Goal: Transaction & Acquisition: Purchase product/service

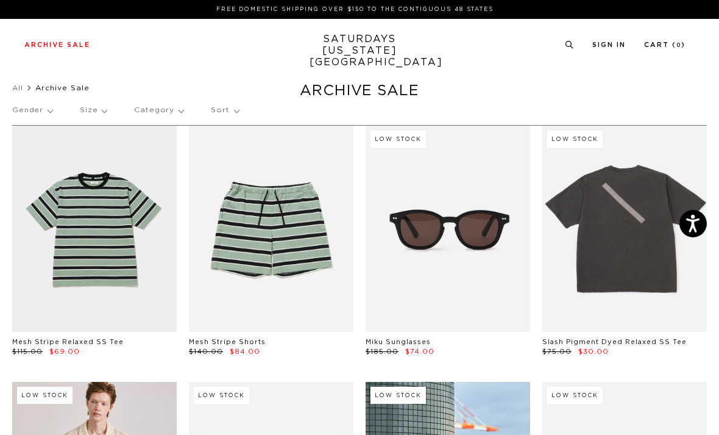
click at [104, 112] on p "Size" at bounding box center [93, 110] width 27 height 28
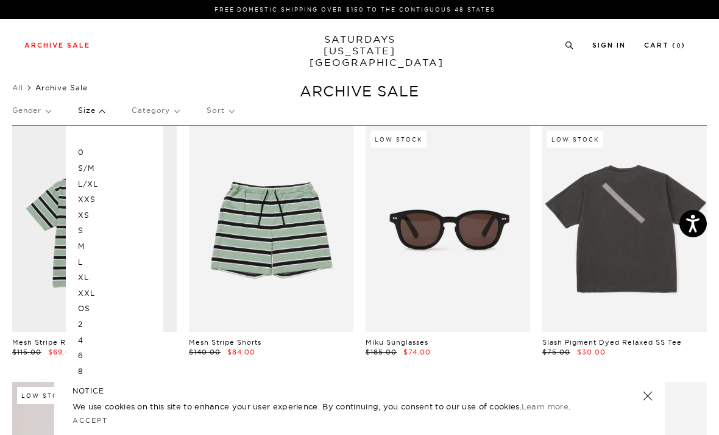
click at [91, 202] on p "XXS" at bounding box center [114, 199] width 73 height 16
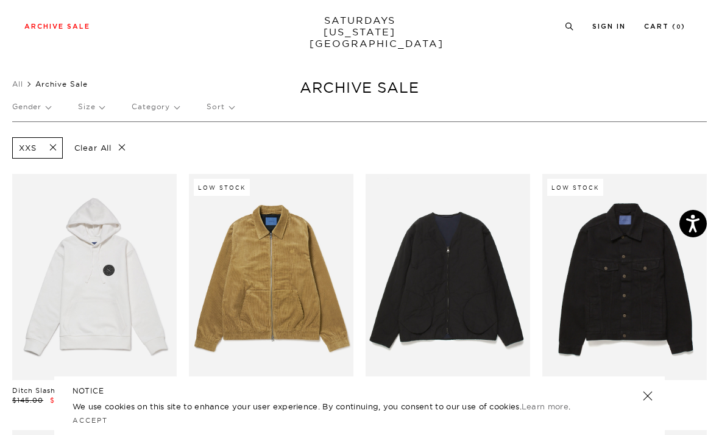
click at [210, 107] on p "Sort" at bounding box center [220, 107] width 27 height 28
click at [271, 180] on p "Price (Lowest-highest)" at bounding box center [253, 181] width 93 height 16
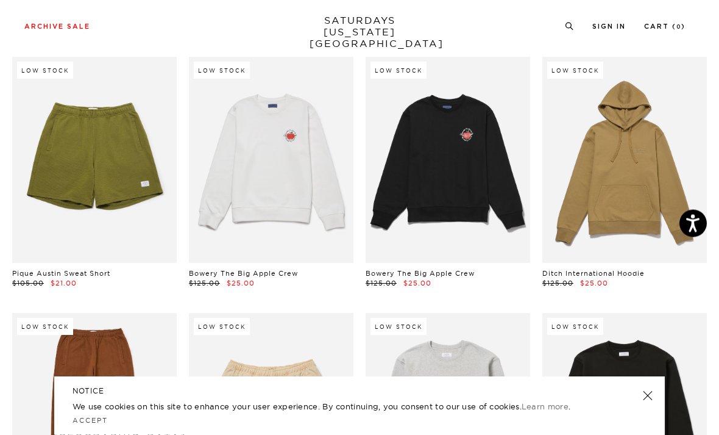
scroll to position [121, 0]
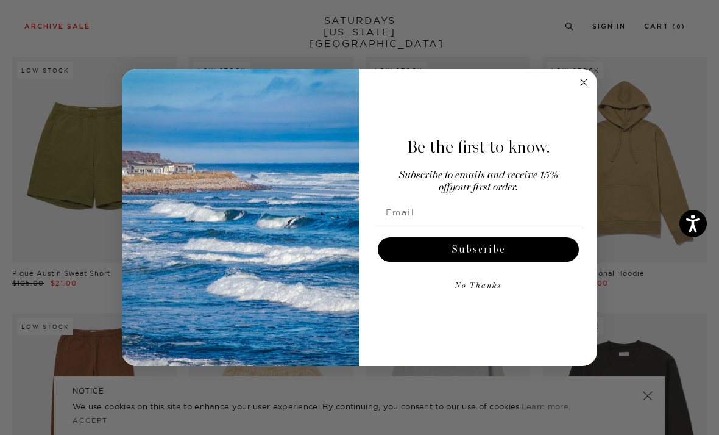
click at [578, 90] on icon "Close dialog" at bounding box center [584, 82] width 15 height 15
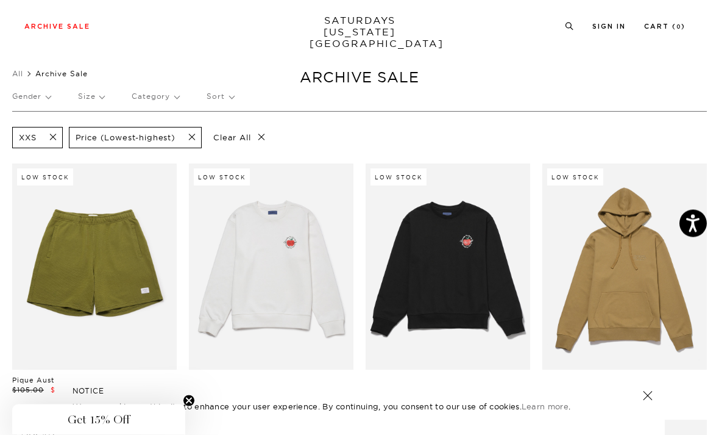
scroll to position [0, 0]
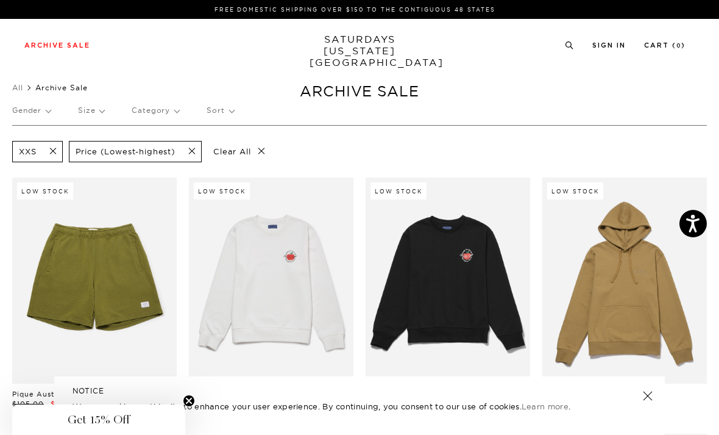
click at [56, 156] on span at bounding box center [50, 152] width 26 height 12
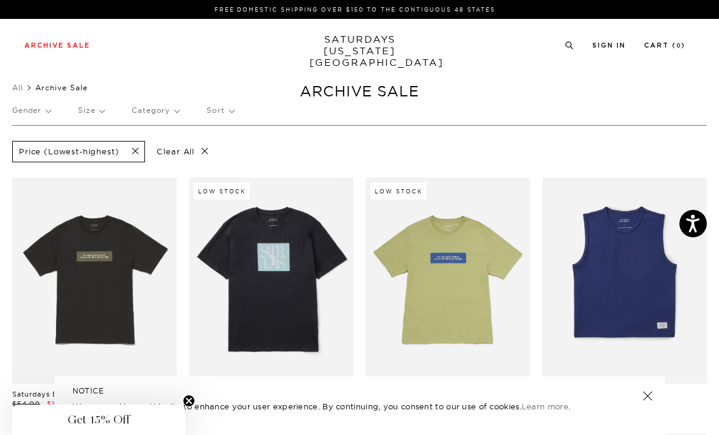
click at [26, 109] on p "Gender" at bounding box center [31, 110] width 38 height 28
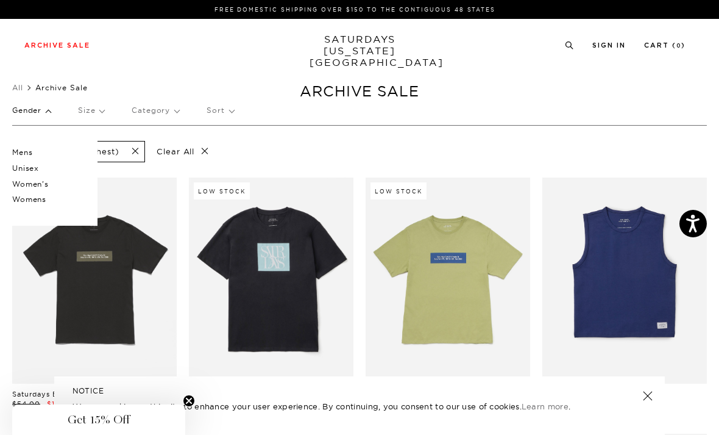
click at [104, 109] on p "Size" at bounding box center [91, 110] width 26 height 28
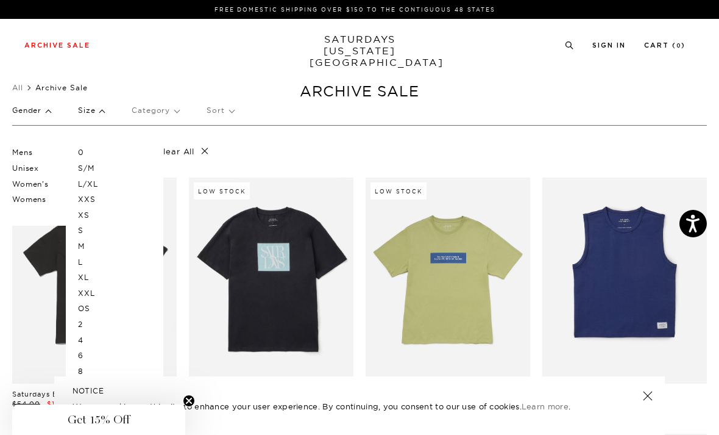
click at [97, 194] on p "XXS" at bounding box center [114, 199] width 73 height 16
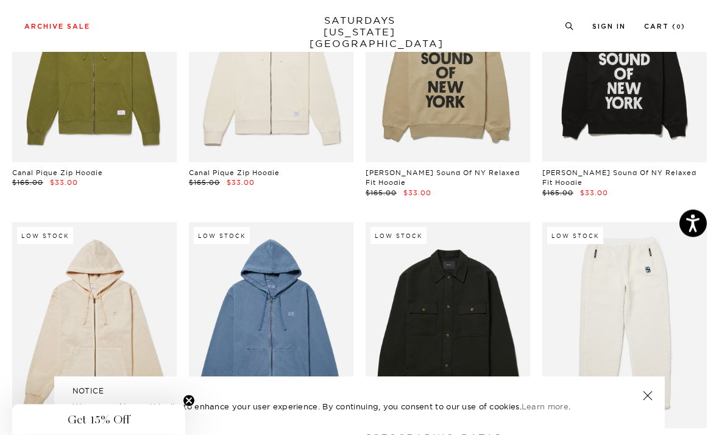
scroll to position [1756, 0]
